Goal: Find specific page/section: Find specific page/section

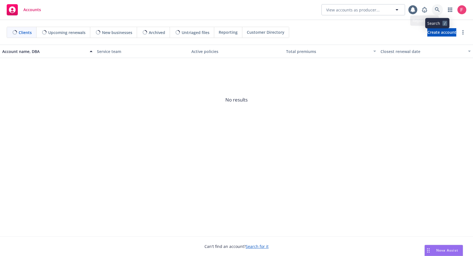
click at [436, 11] on icon at bounding box center [437, 9] width 5 height 5
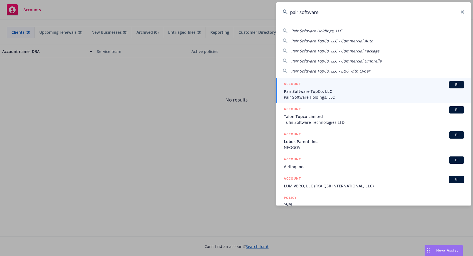
type input "pair software"
click at [317, 89] on span "Pair Software TopCo, LLC" at bounding box center [374, 91] width 181 height 6
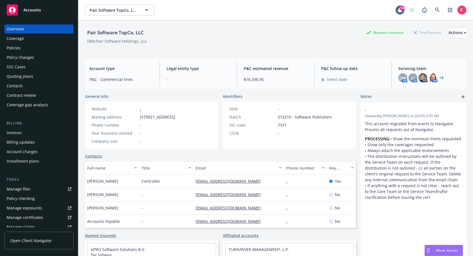
click at [40, 47] on div "Policies" at bounding box center [39, 47] width 65 height 9
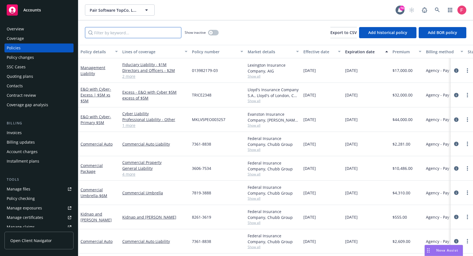
click at [128, 35] on input "Filter by keyword..." at bounding box center [133, 32] width 96 height 11
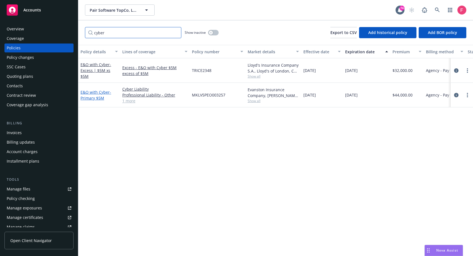
type input "cyber"
click at [100, 90] on link "E&O with Cyber - Primary $5M" at bounding box center [96, 94] width 31 height 11
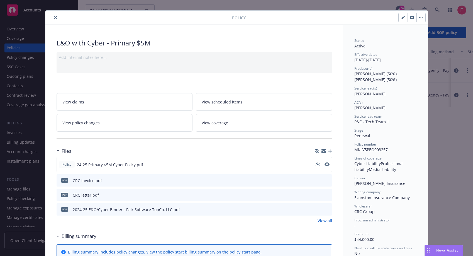
scroll to position [14, 0]
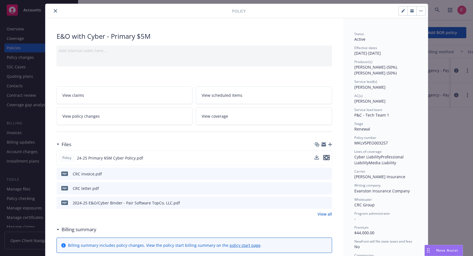
click at [324, 156] on icon "preview file" at bounding box center [326, 157] width 5 height 4
